Goal: Task Accomplishment & Management: Complete application form

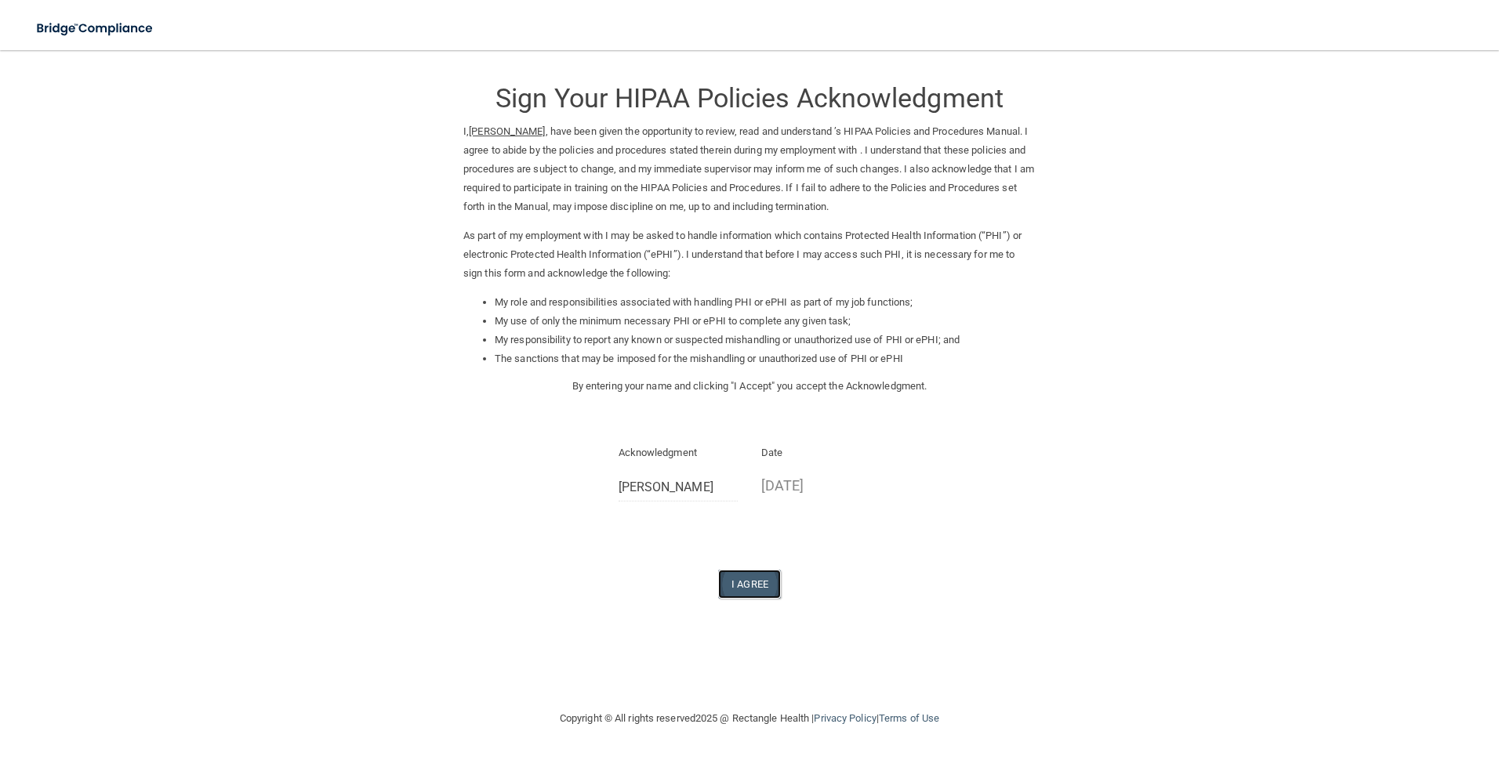
click at [746, 592] on button "I Agree" at bounding box center [749, 584] width 63 height 29
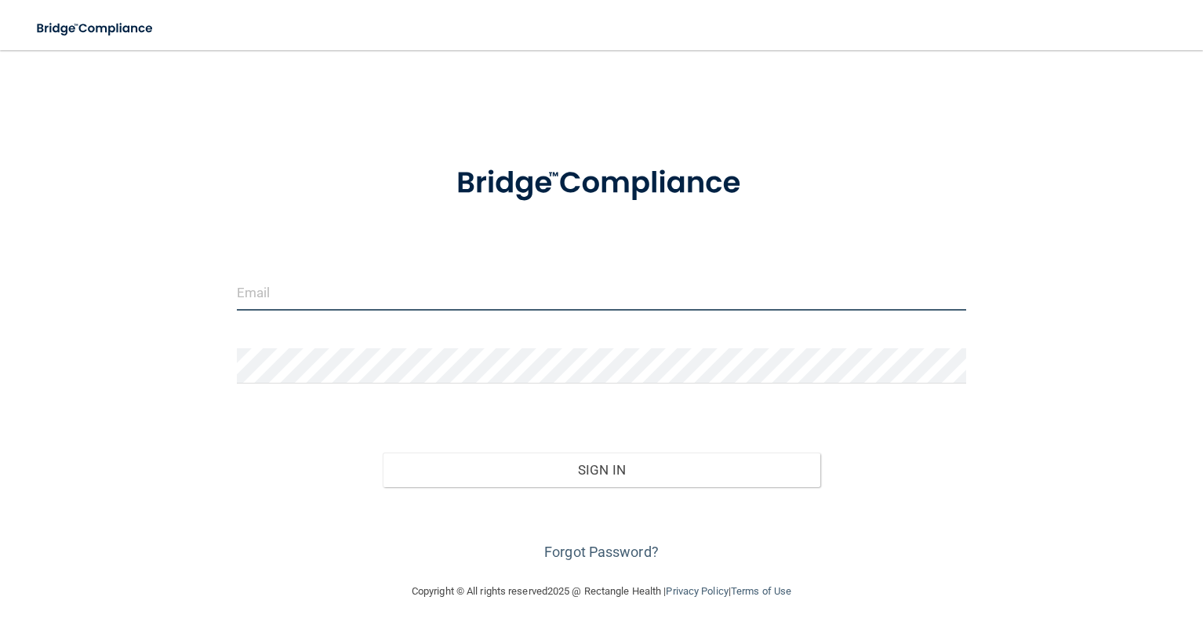
click at [289, 293] on input "email" at bounding box center [602, 292] width 730 height 35
type input "[PERSON_NAME][EMAIL_ADDRESS][DOMAIN_NAME]"
